Goal: Transaction & Acquisition: Subscribe to service/newsletter

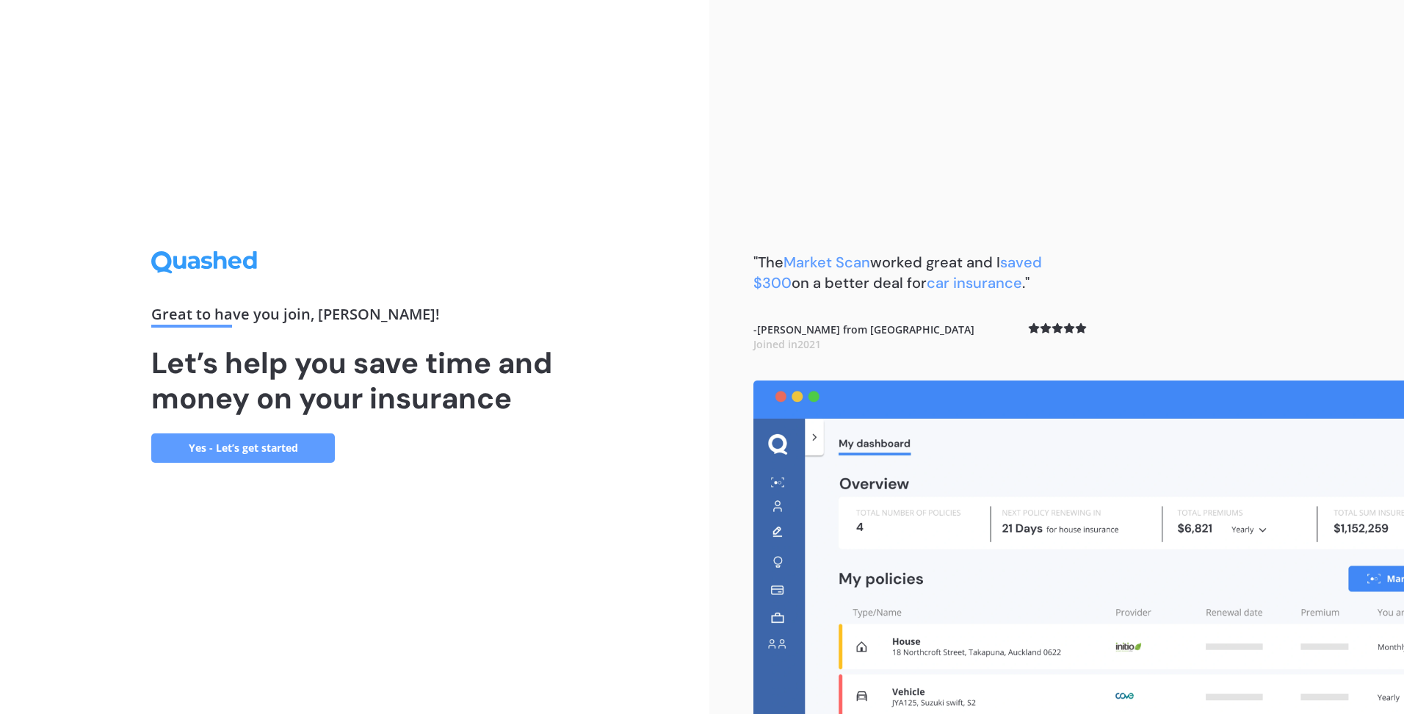
click at [328, 457] on link "Yes - Let’s get started" at bounding box center [243, 447] width 184 height 29
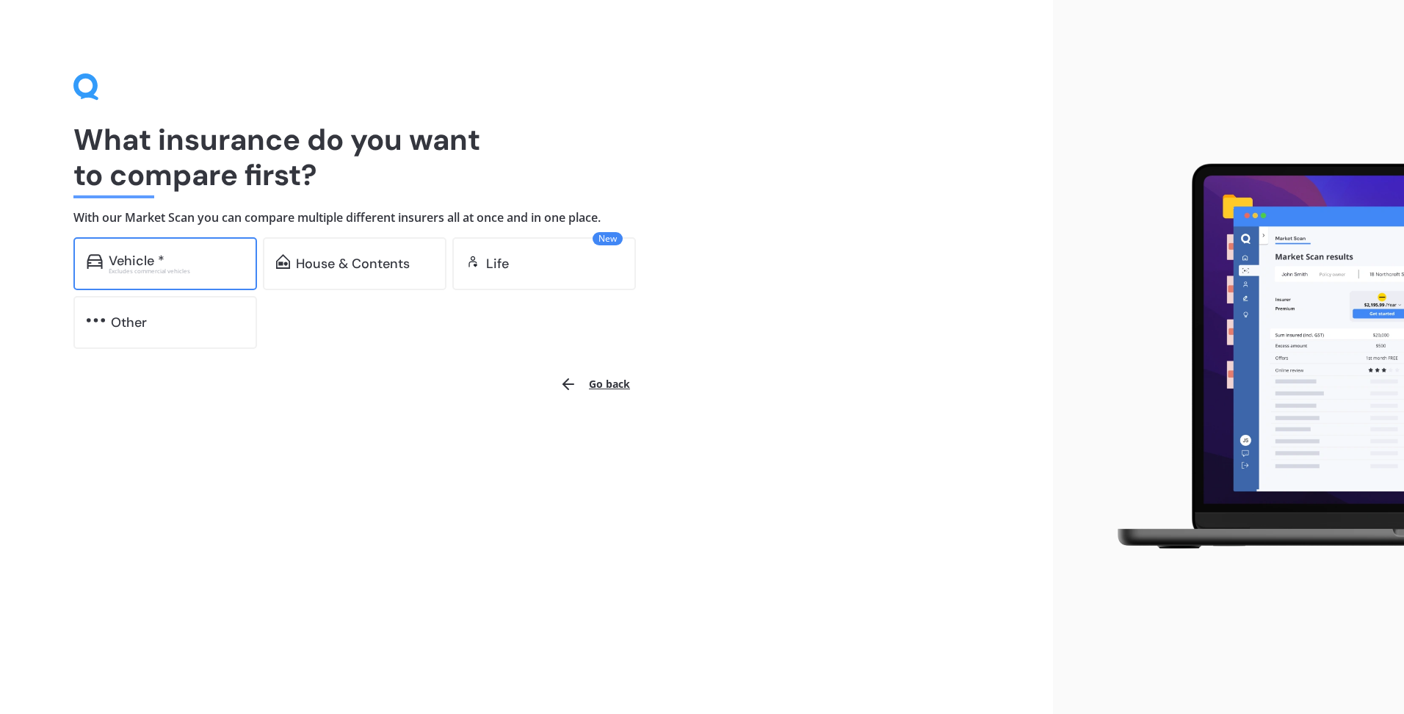
click at [135, 261] on div "Vehicle *" at bounding box center [137, 260] width 56 height 15
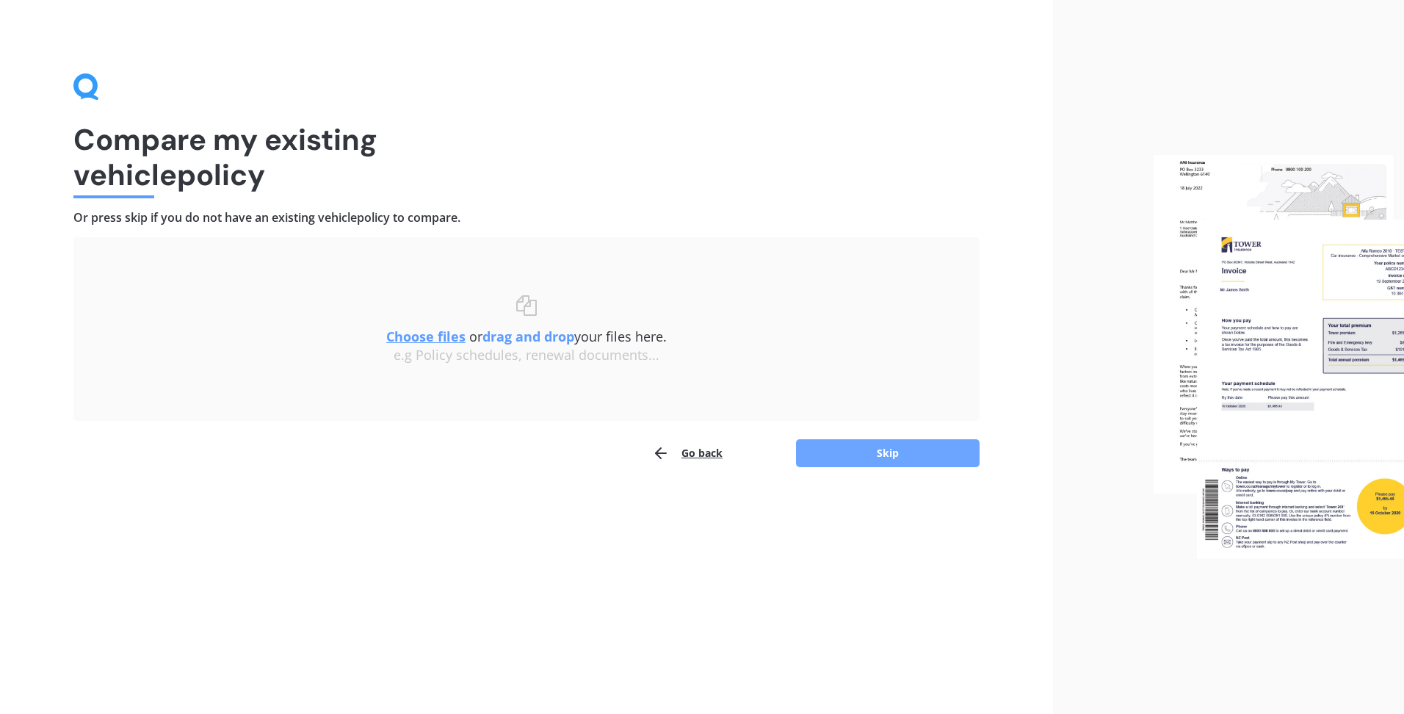
click at [909, 443] on button "Skip" at bounding box center [888, 453] width 184 height 28
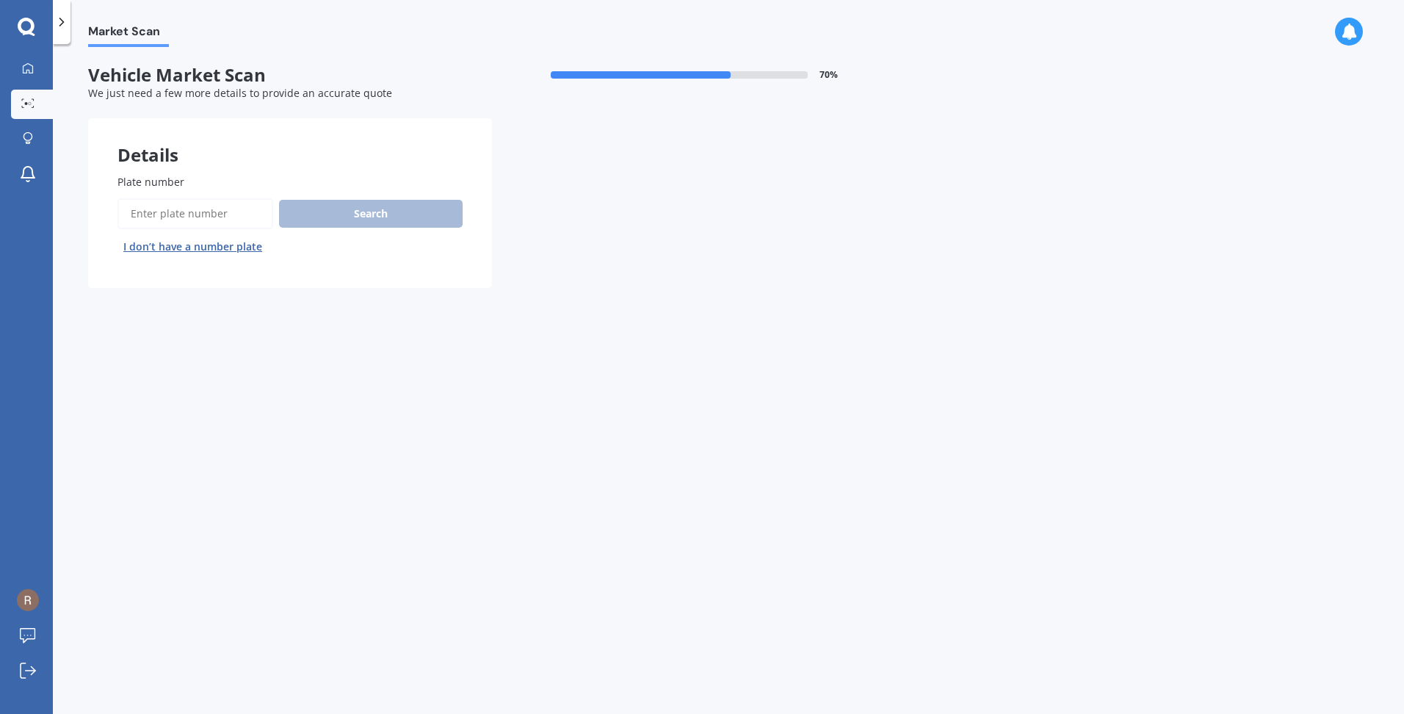
click at [233, 250] on button "I don’t have a number plate" at bounding box center [192, 246] width 150 height 23
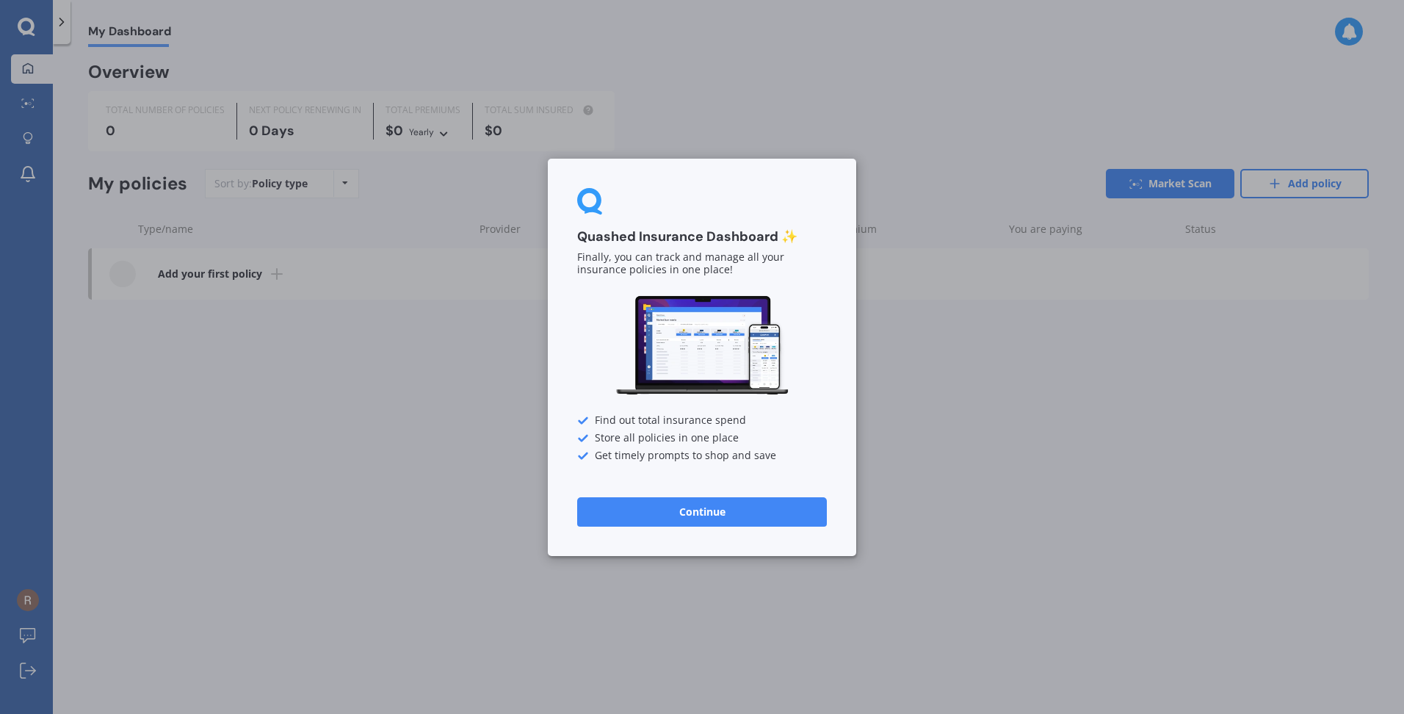
click at [693, 516] on button "Continue" at bounding box center [702, 510] width 250 height 29
